Goal: Find specific page/section: Find specific page/section

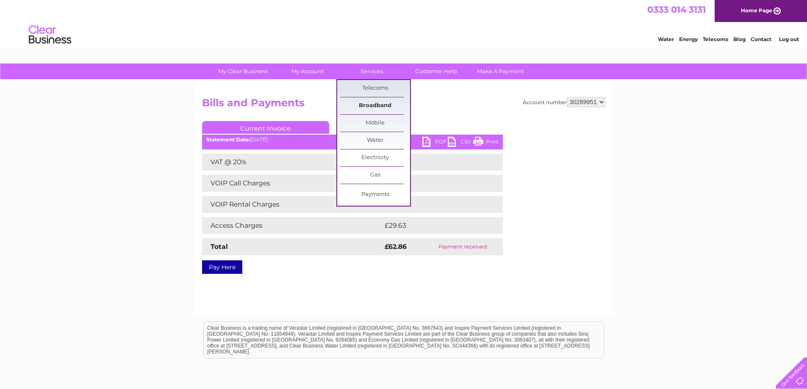
click at [376, 103] on link "Broadband" at bounding box center [375, 105] width 70 height 17
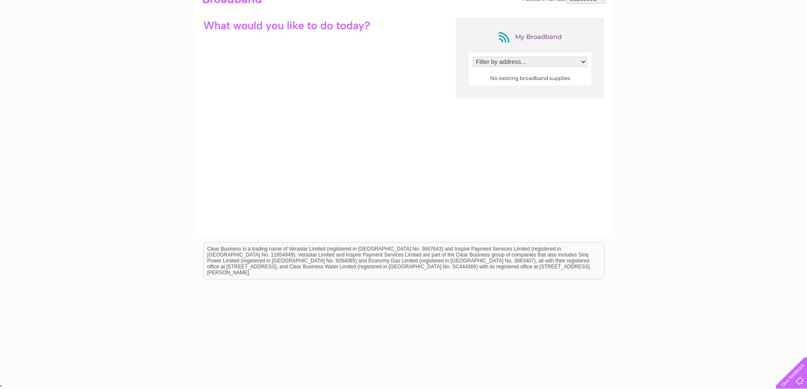
scroll to position [19, 0]
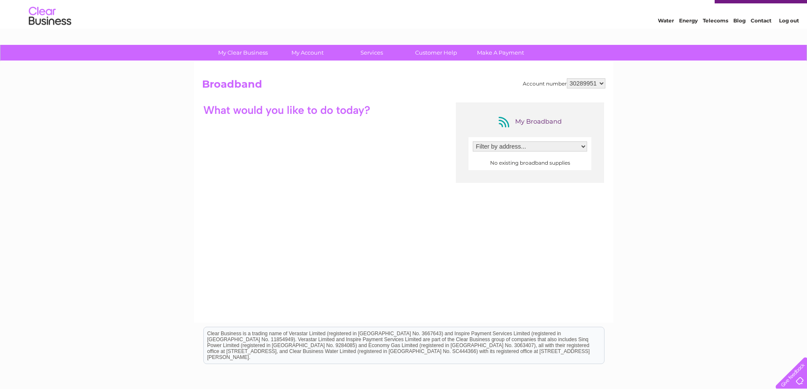
click at [586, 147] on select "Filter by address..." at bounding box center [530, 147] width 114 height 10
click at [473, 142] on select "Filter by address..." at bounding box center [530, 147] width 114 height 10
click at [551, 162] on center "No existing broadband supplies" at bounding box center [530, 163] width 114 height 6
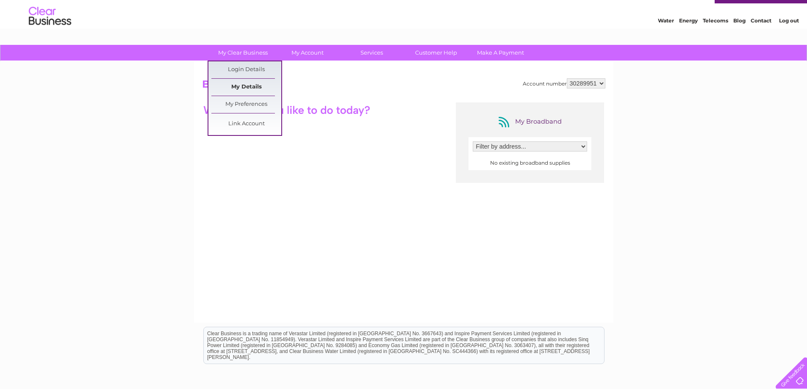
click at [238, 86] on link "My Details" at bounding box center [246, 87] width 70 height 17
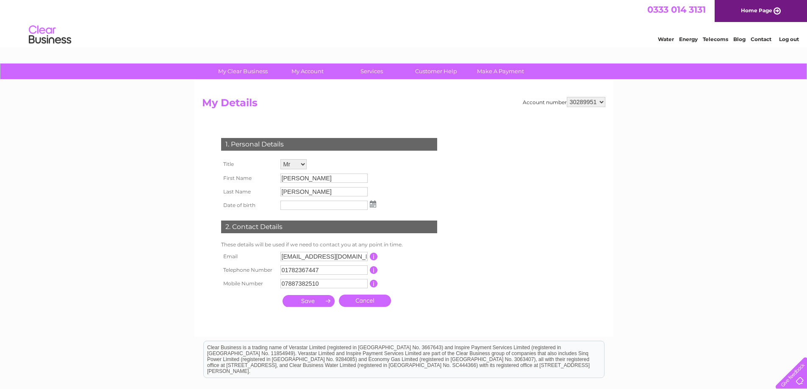
click at [783, 39] on link "Log out" at bounding box center [789, 39] width 20 height 6
